Goal: Navigation & Orientation: Understand site structure

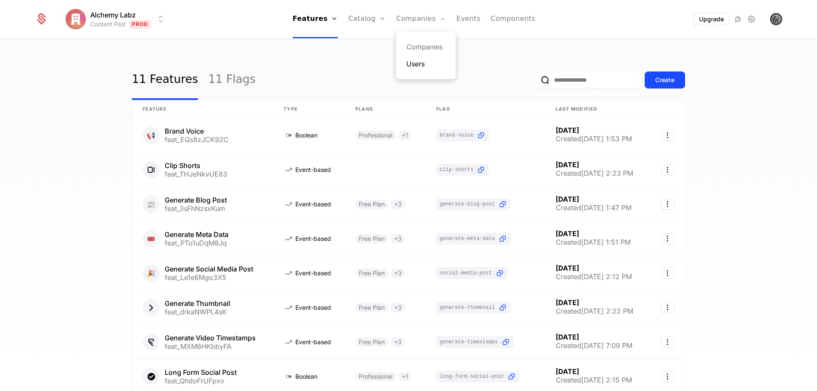
click at [414, 68] on link "Users" at bounding box center [425, 64] width 39 height 10
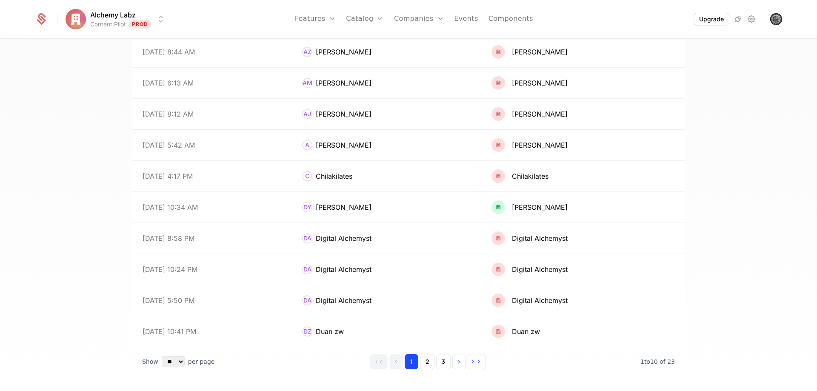
scroll to position [106, 0]
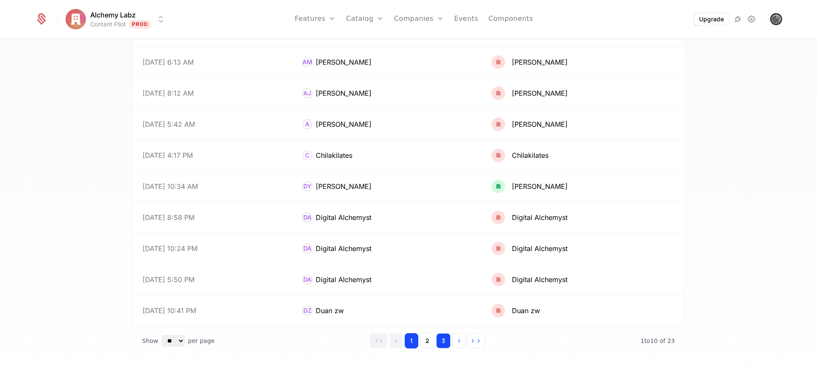
click at [440, 341] on button "3" at bounding box center [443, 340] width 14 height 15
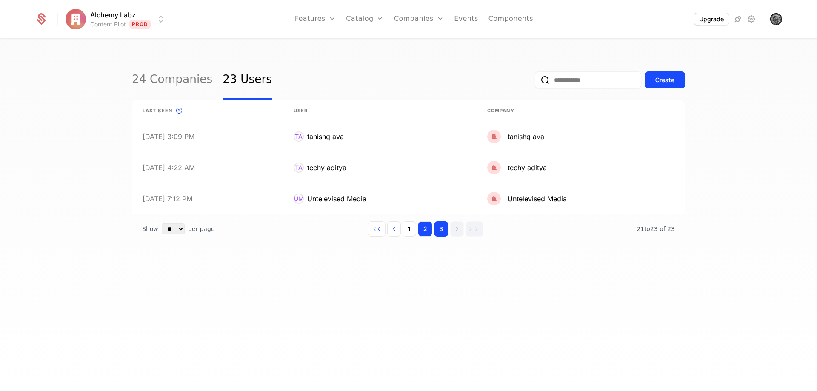
click at [424, 230] on button "2" at bounding box center [425, 228] width 14 height 15
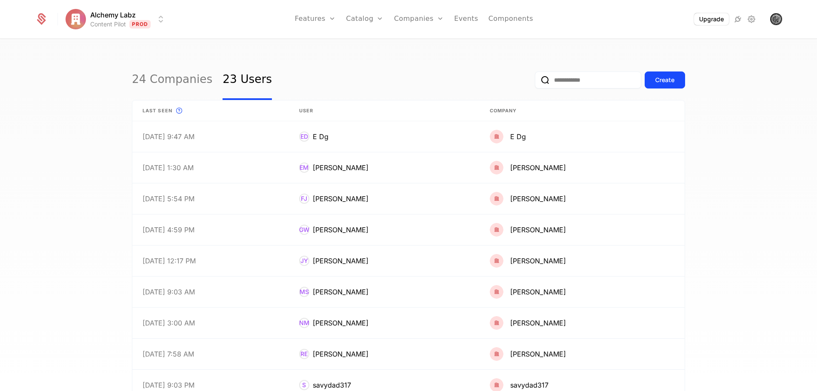
scroll to position [106, 0]
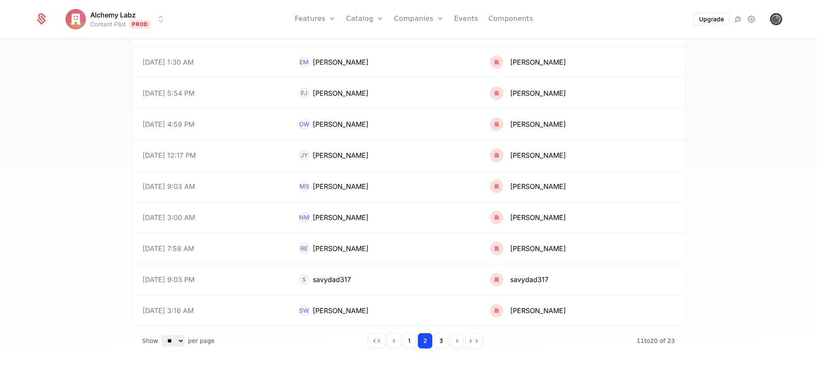
drag, startPoint x: 785, startPoint y: 171, endPoint x: 767, endPoint y: 273, distance: 103.4
click at [406, 341] on button "1" at bounding box center [410, 340] width 14 height 15
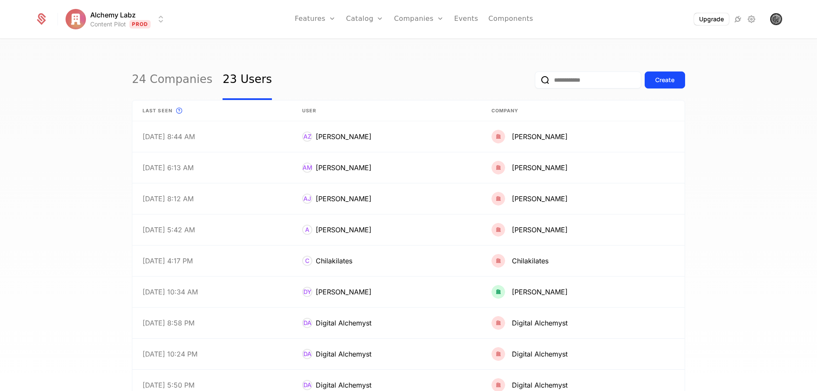
drag, startPoint x: 771, startPoint y: 313, endPoint x: 723, endPoint y: 198, distance: 124.4
click at [424, 46] on link "Companies" at bounding box center [423, 47] width 39 height 10
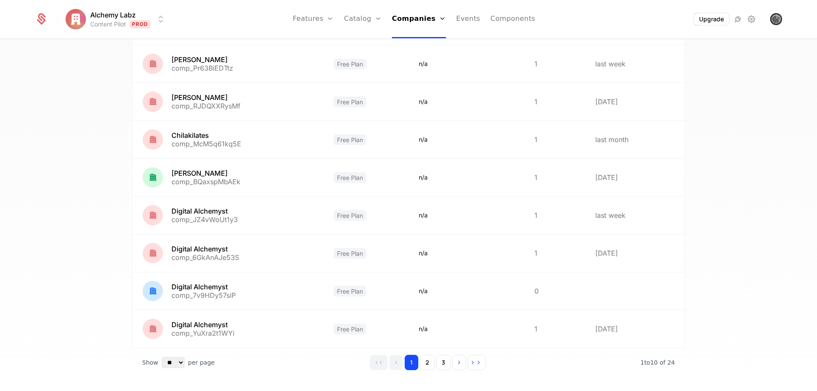
scroll to position [174, 0]
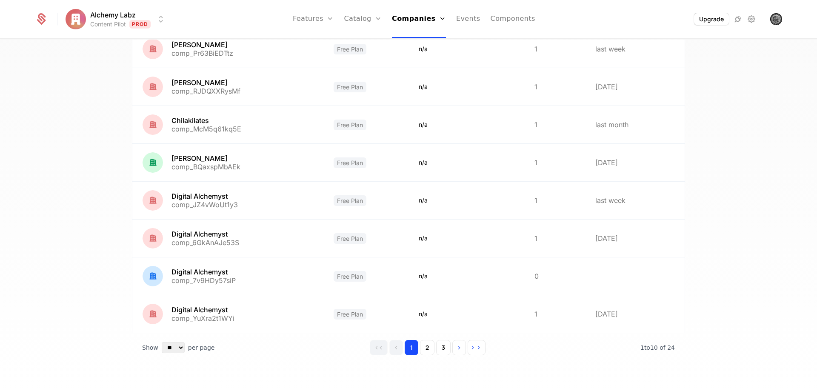
drag, startPoint x: 745, startPoint y: 144, endPoint x: 747, endPoint y: 175, distance: 30.3
click at [425, 346] on button "2" at bounding box center [427, 347] width 14 height 15
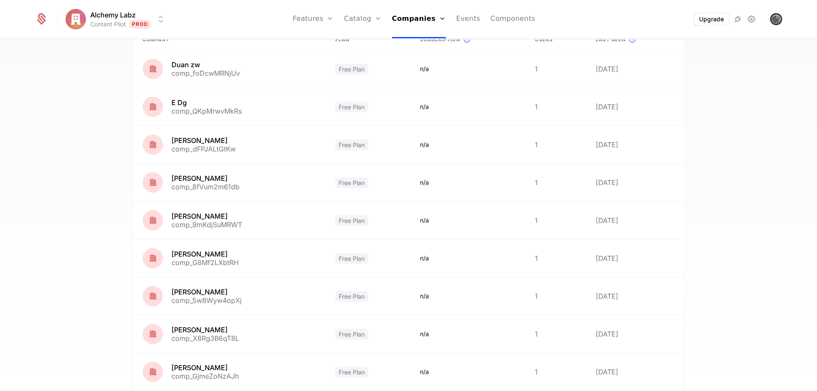
scroll to position [59, 0]
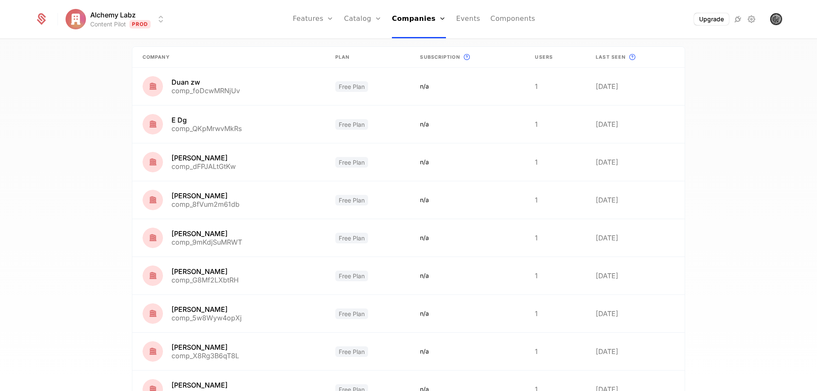
drag, startPoint x: 770, startPoint y: 246, endPoint x: 772, endPoint y: 223, distance: 22.6
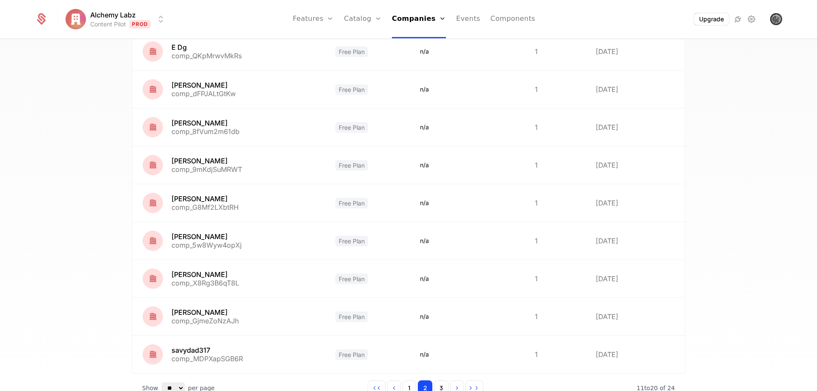
scroll to position [174, 0]
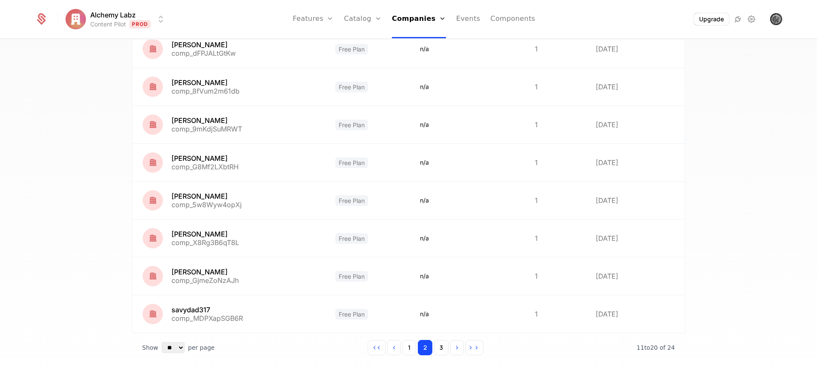
drag, startPoint x: 778, startPoint y: 239, endPoint x: 763, endPoint y: 345, distance: 107.0
click at [440, 348] on button "3" at bounding box center [441, 347] width 14 height 15
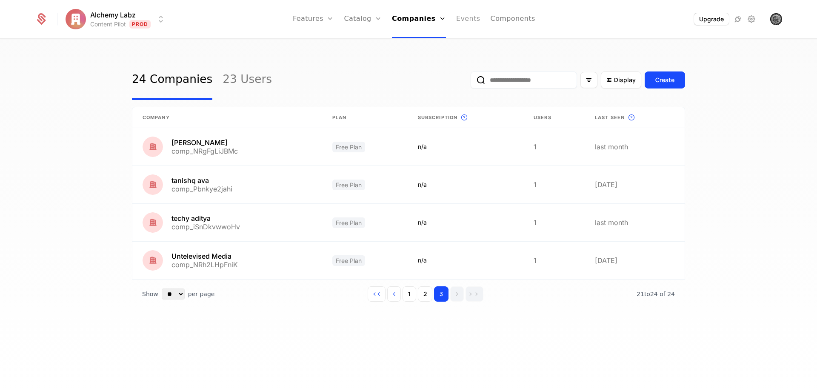
click at [464, 18] on link "Events" at bounding box center [468, 19] width 24 height 38
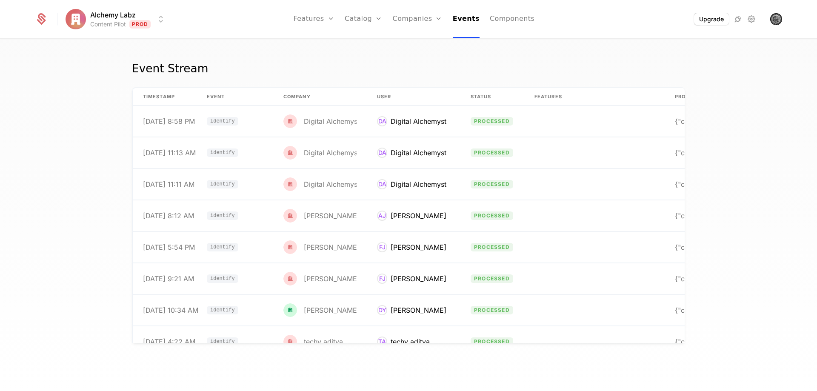
drag, startPoint x: 464, startPoint y: 18, endPoint x: 779, endPoint y: 88, distance: 322.7
click at [779, 88] on div "Event Stream timestamp Event Company User Status Features Properties [DATE] 8:5…" at bounding box center [408, 218] width 817 height 357
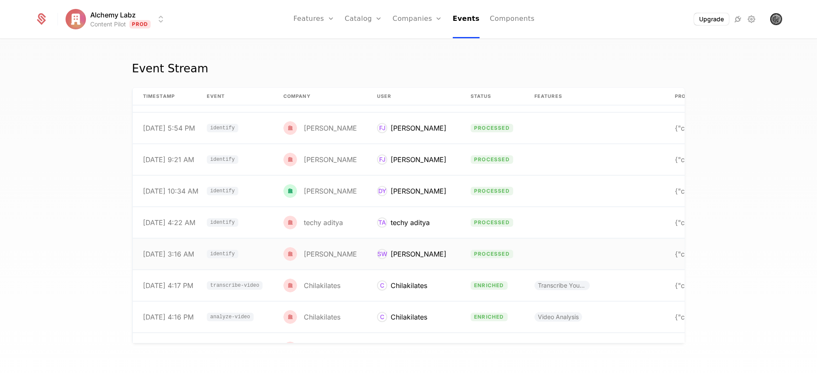
scroll to position [128, 0]
